Goal: Information Seeking & Learning: Learn about a topic

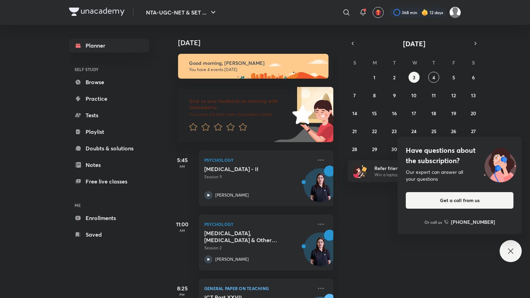
scroll to position [112, 0]
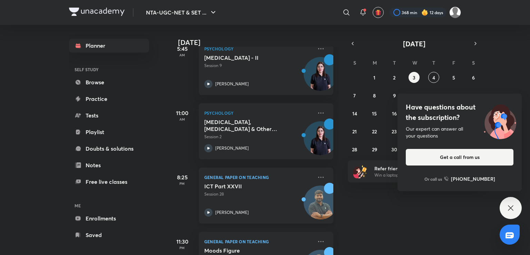
scroll to position [155, 0]
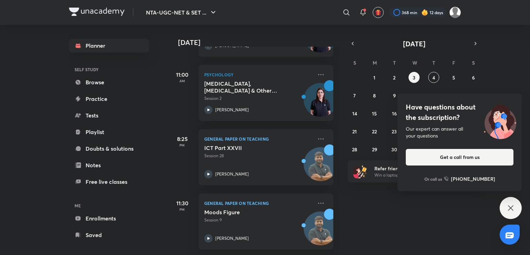
click at [514, 206] on icon at bounding box center [511, 208] width 8 height 8
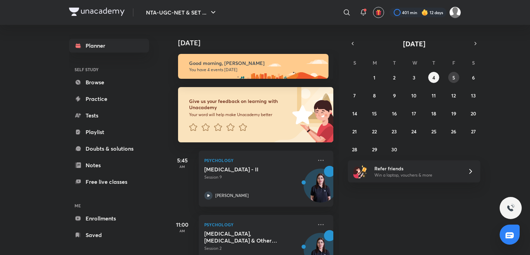
click at [449, 76] on button "5" at bounding box center [453, 77] width 11 height 11
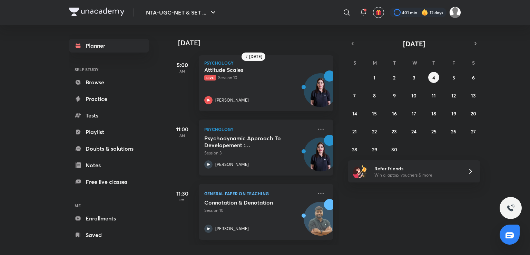
click at [258, 130] on p "Psychology" at bounding box center [258, 129] width 108 height 8
click at [250, 116] on div "11:00 AM Psychology Psychodynamic Approach To Developement : [PERSON_NAME] & [P…" at bounding box center [250, 143] width 165 height 64
click at [253, 104] on div "[PERSON_NAME]" at bounding box center [258, 100] width 108 height 8
click at [251, 205] on h5 "Connotation & Denotation" at bounding box center [247, 202] width 86 height 7
